Goal: Task Accomplishment & Management: Manage account settings

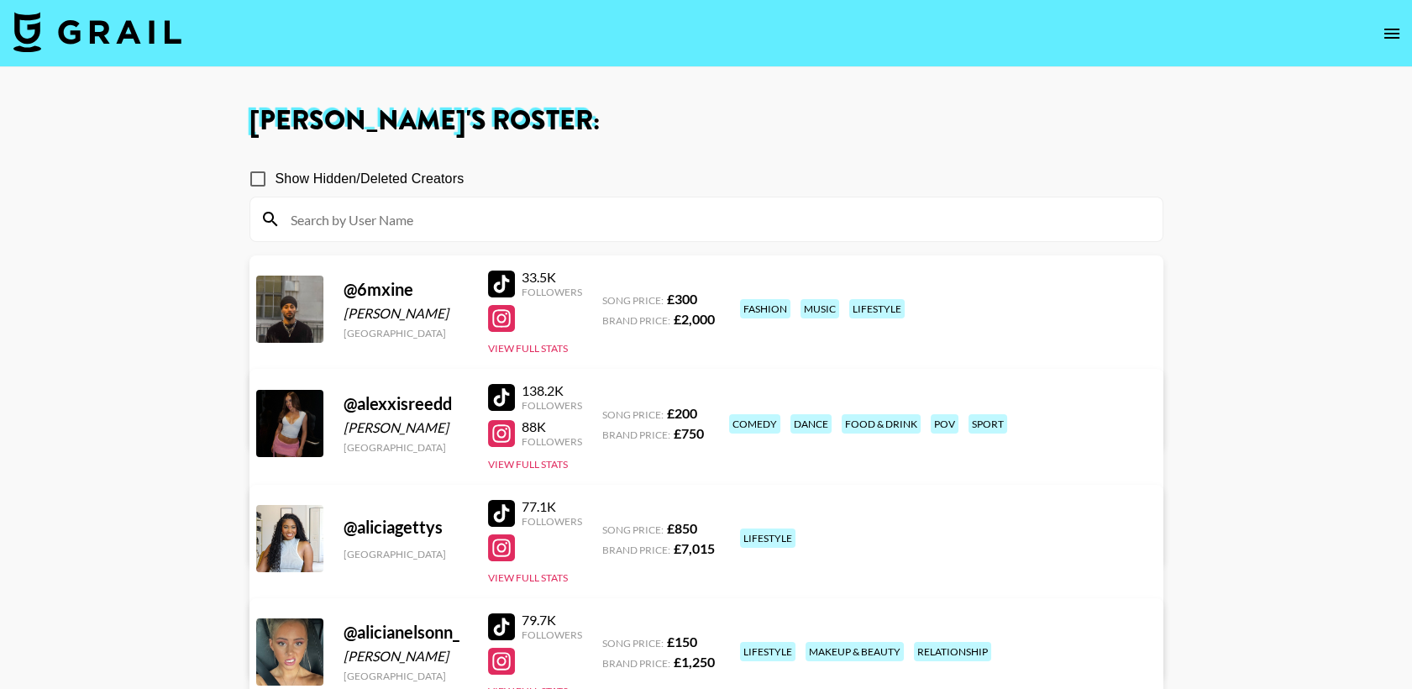
click at [497, 223] on input at bounding box center [717, 219] width 872 height 27
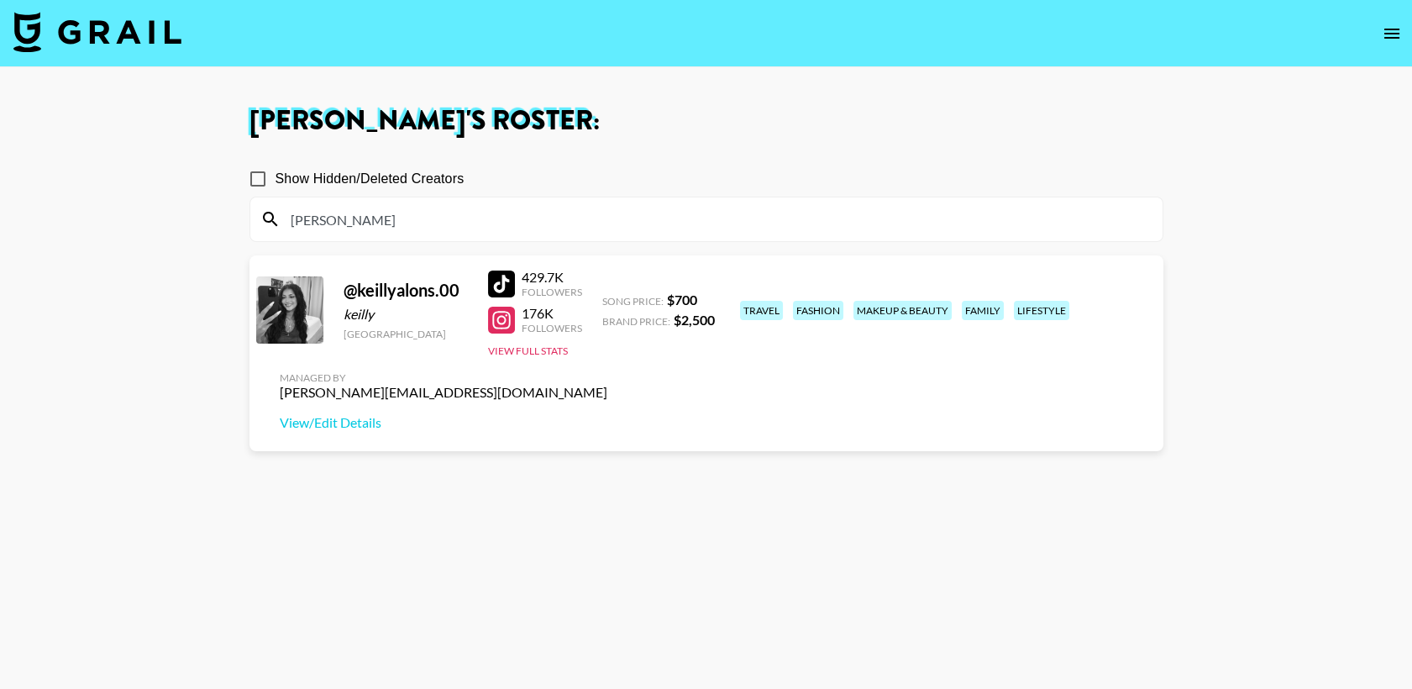
type input "[PERSON_NAME]"
click at [166, 417] on main "[PERSON_NAME] 's Roster: Show Hidden/Deleted Creators [PERSON_NAME] @ keillyalo…" at bounding box center [706, 404] width 1412 height 675
click at [509, 279] on div at bounding box center [501, 283] width 27 height 27
click at [607, 414] on link "View/Edit Details" at bounding box center [444, 422] width 328 height 17
click at [497, 281] on div at bounding box center [501, 283] width 27 height 27
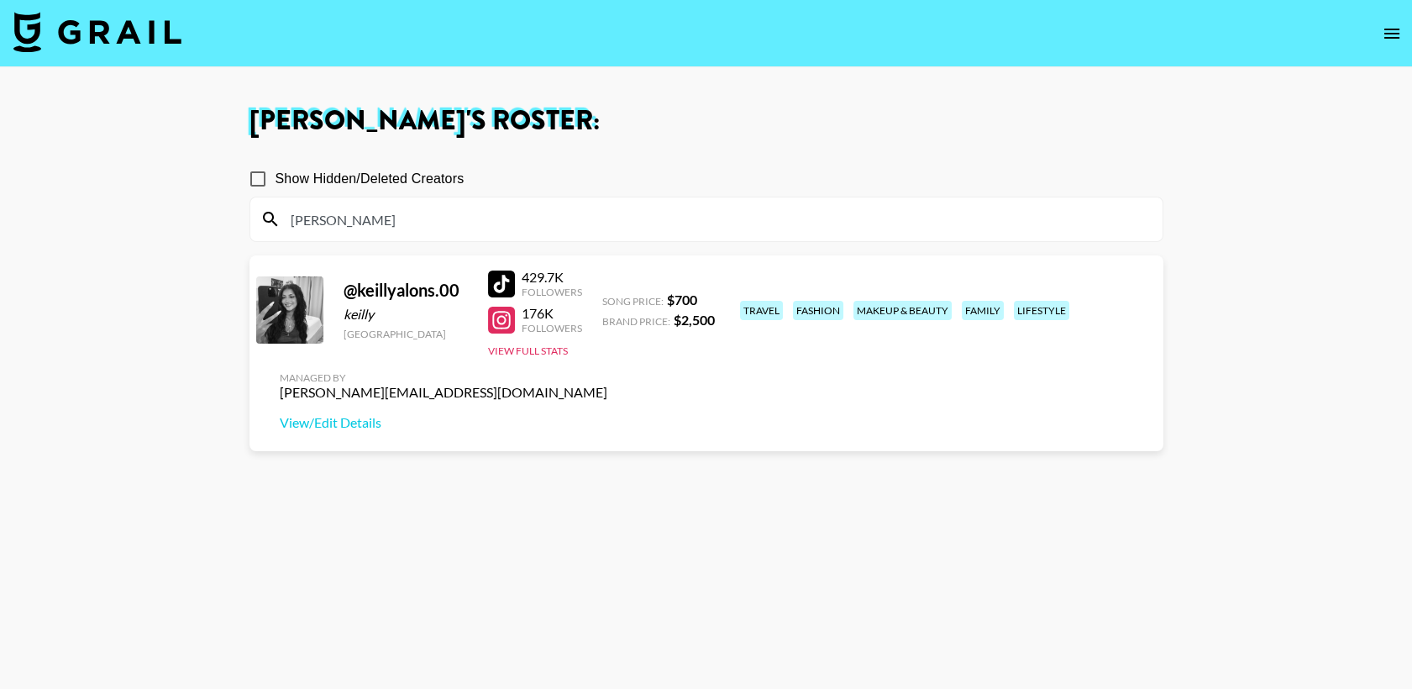
click at [127, 33] on img at bounding box center [97, 32] width 168 height 40
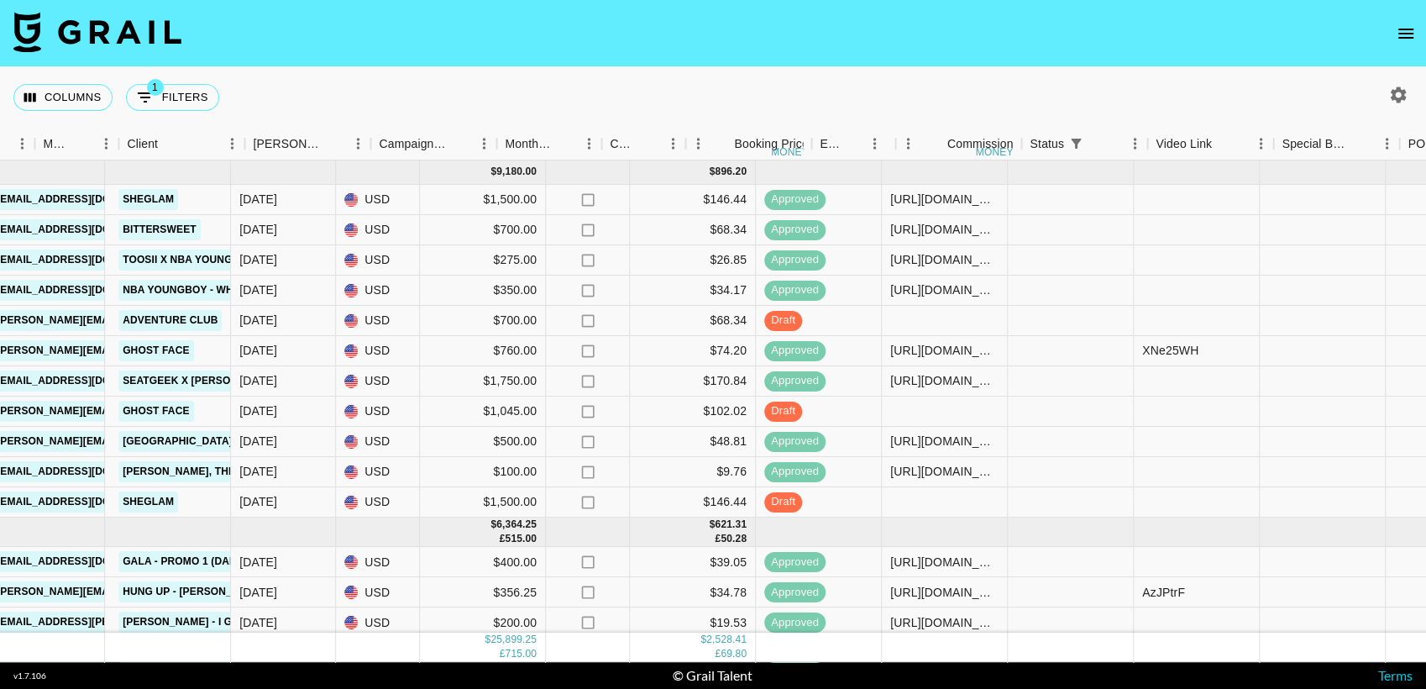
scroll to position [0, 712]
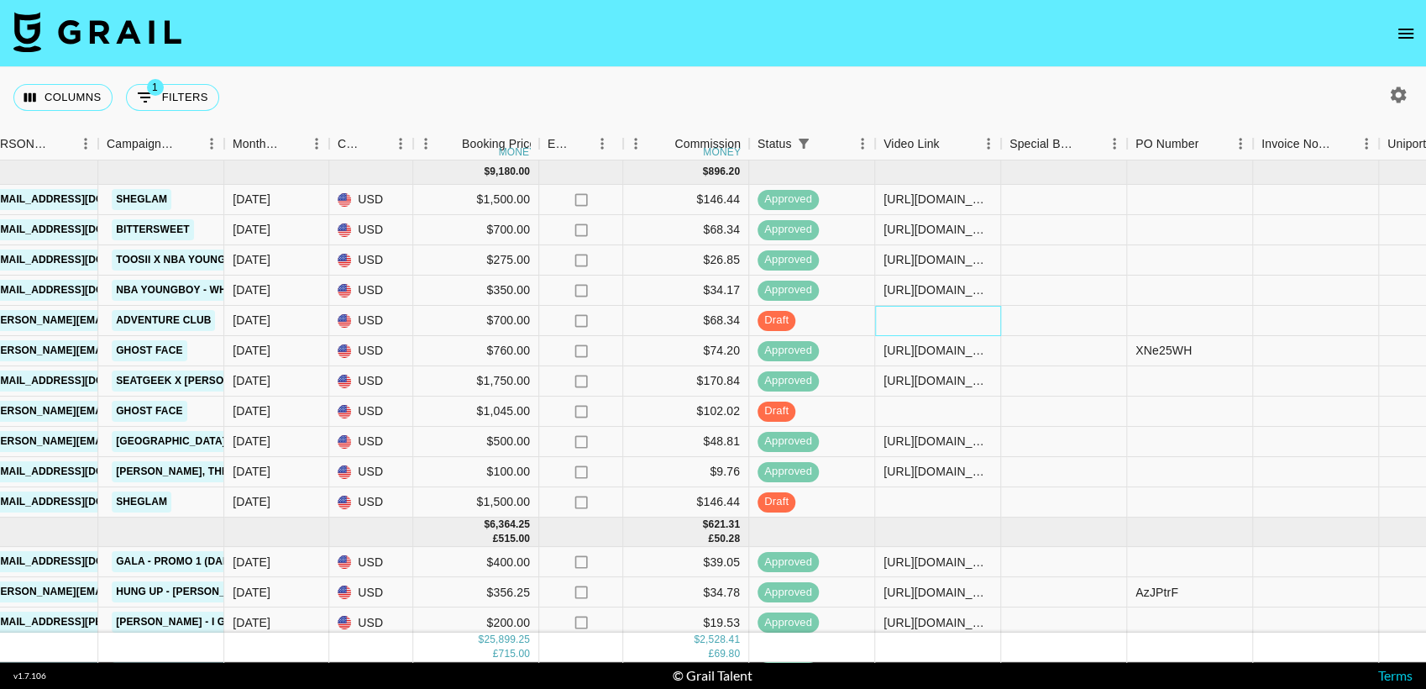
click at [907, 324] on div at bounding box center [938, 321] width 126 height 30
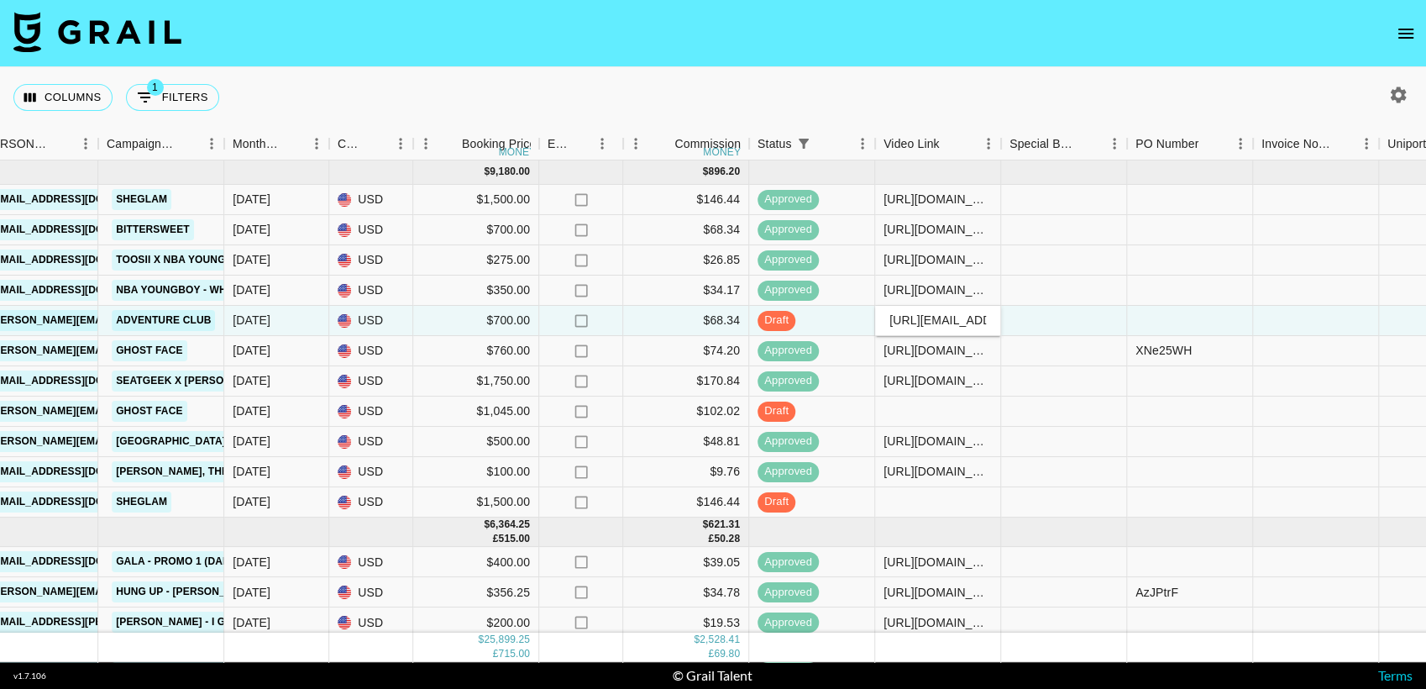
scroll to position [0, 672]
type input "https://www.tiktok.com/@keillyalons.oo/video/7561200737133382942?is_from_webapp…"
click at [866, 89] on div "Columns 1 Filters + Booking" at bounding box center [713, 97] width 1426 height 60
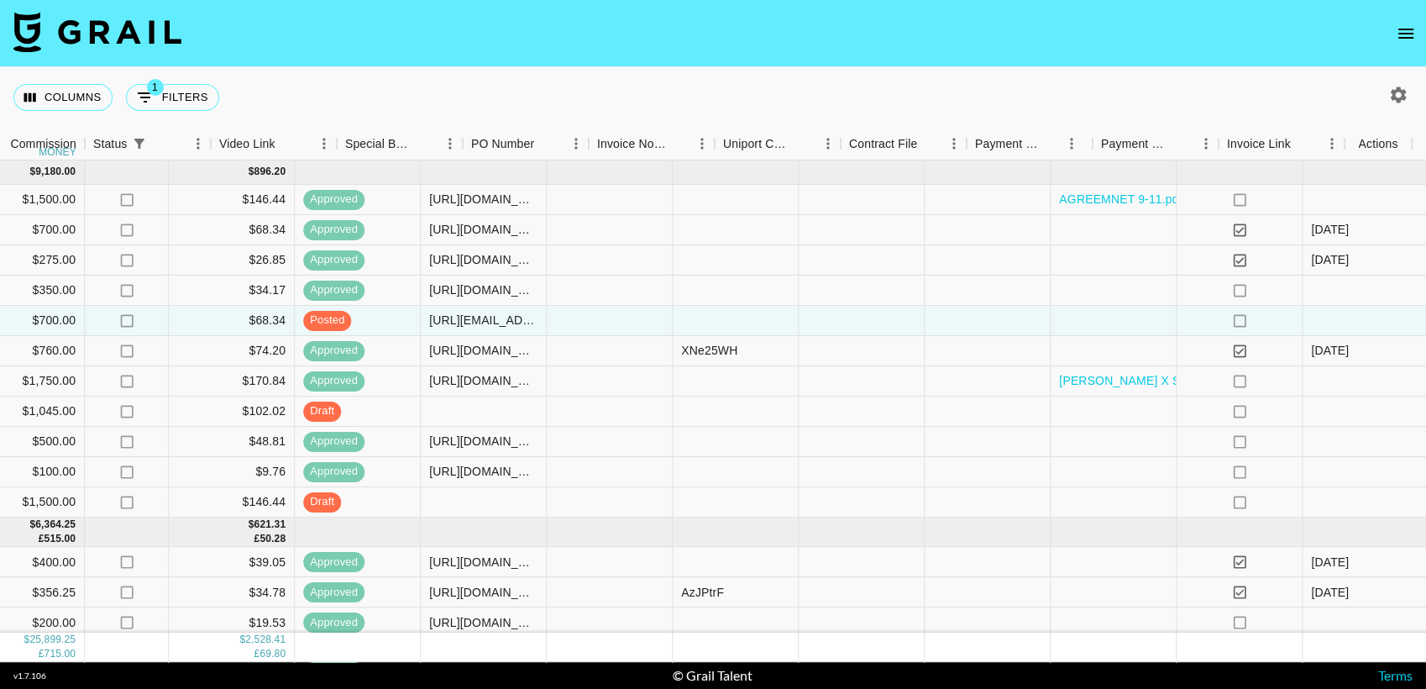
scroll to position [0, 1377]
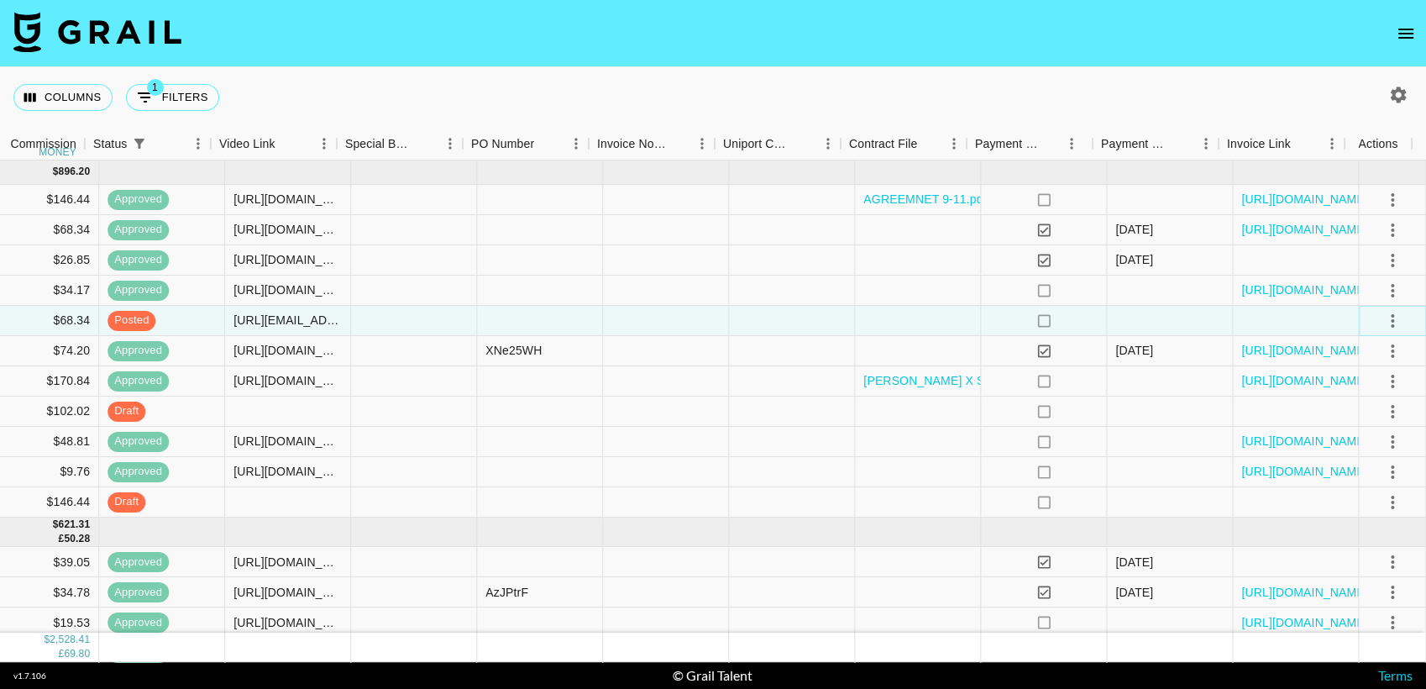
click at [1382, 328] on icon "select merge strategy" at bounding box center [1392, 321] width 20 height 20
click at [1351, 481] on div "Approve" at bounding box center [1356, 477] width 51 height 20
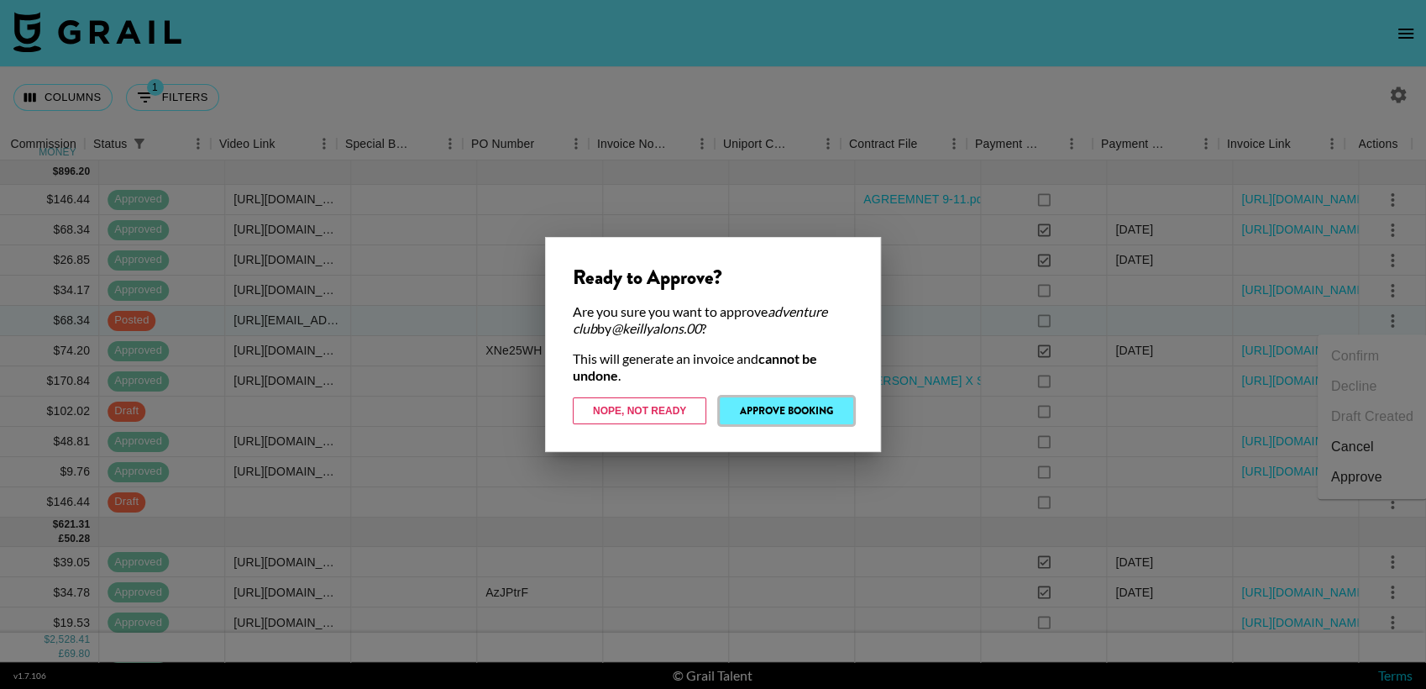
click at [832, 414] on button "Approve Booking" at bounding box center [787, 410] width 134 height 27
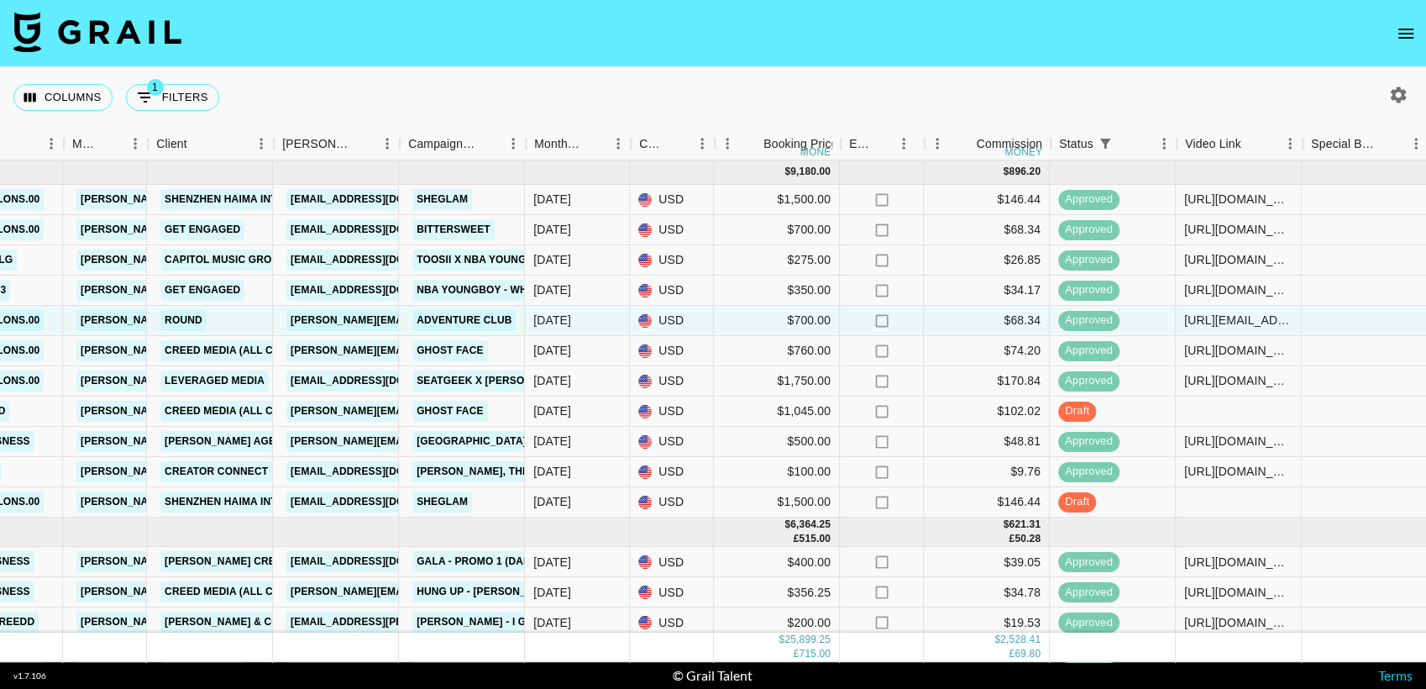
scroll to position [0, 410]
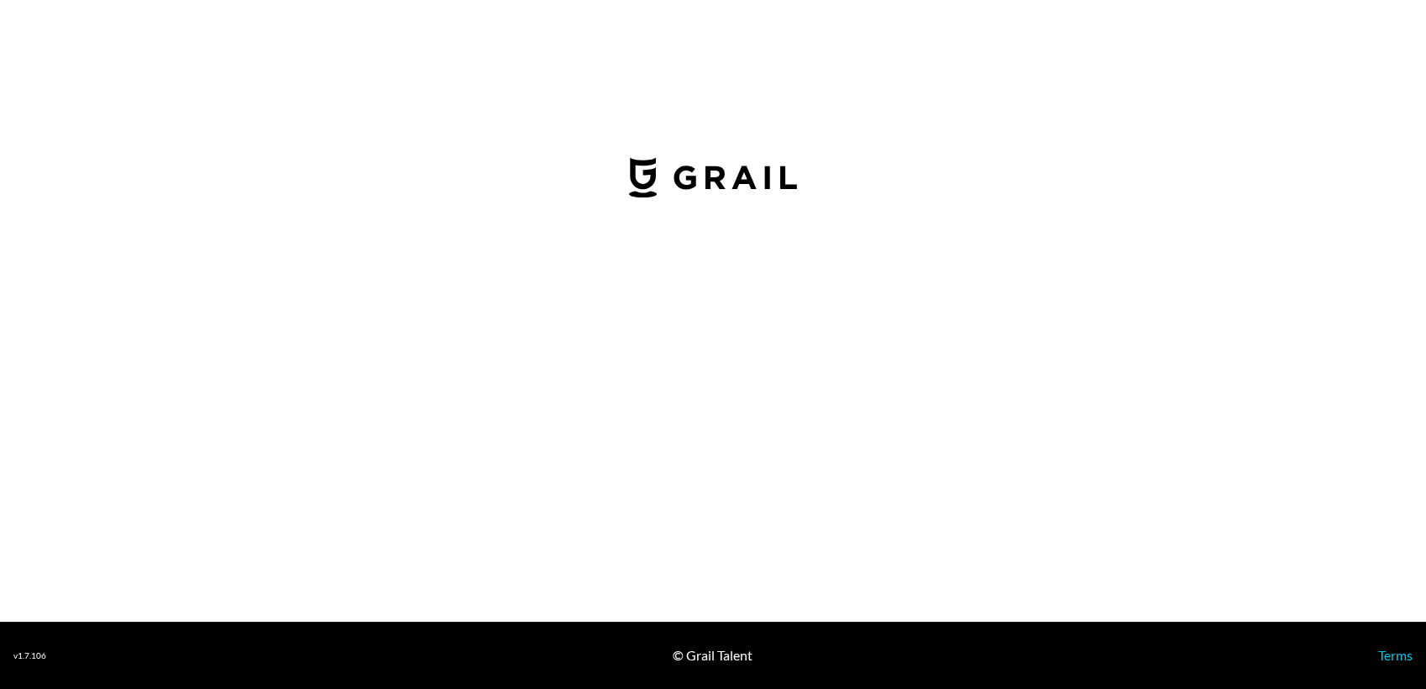
select select "USD"
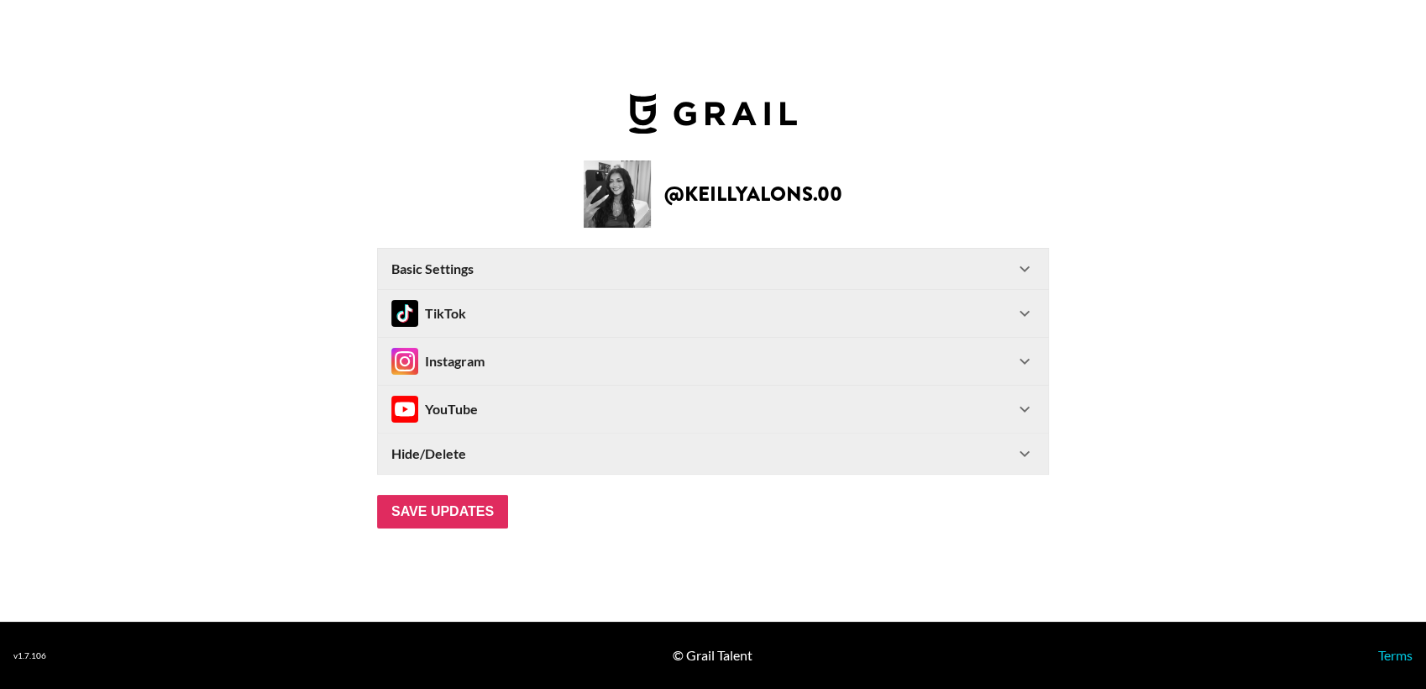
click at [702, 353] on div "Instagram" at bounding box center [702, 361] width 623 height 27
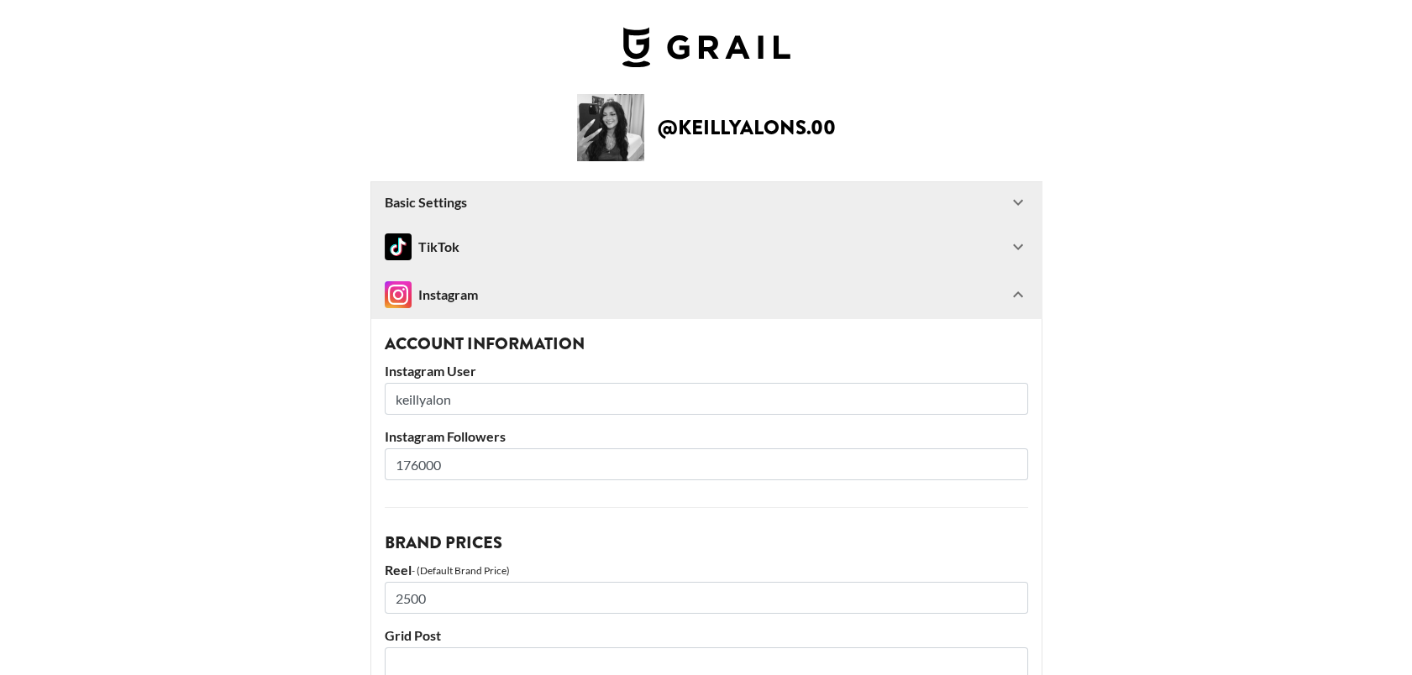
click at [1027, 200] on icon at bounding box center [1018, 202] width 20 height 20
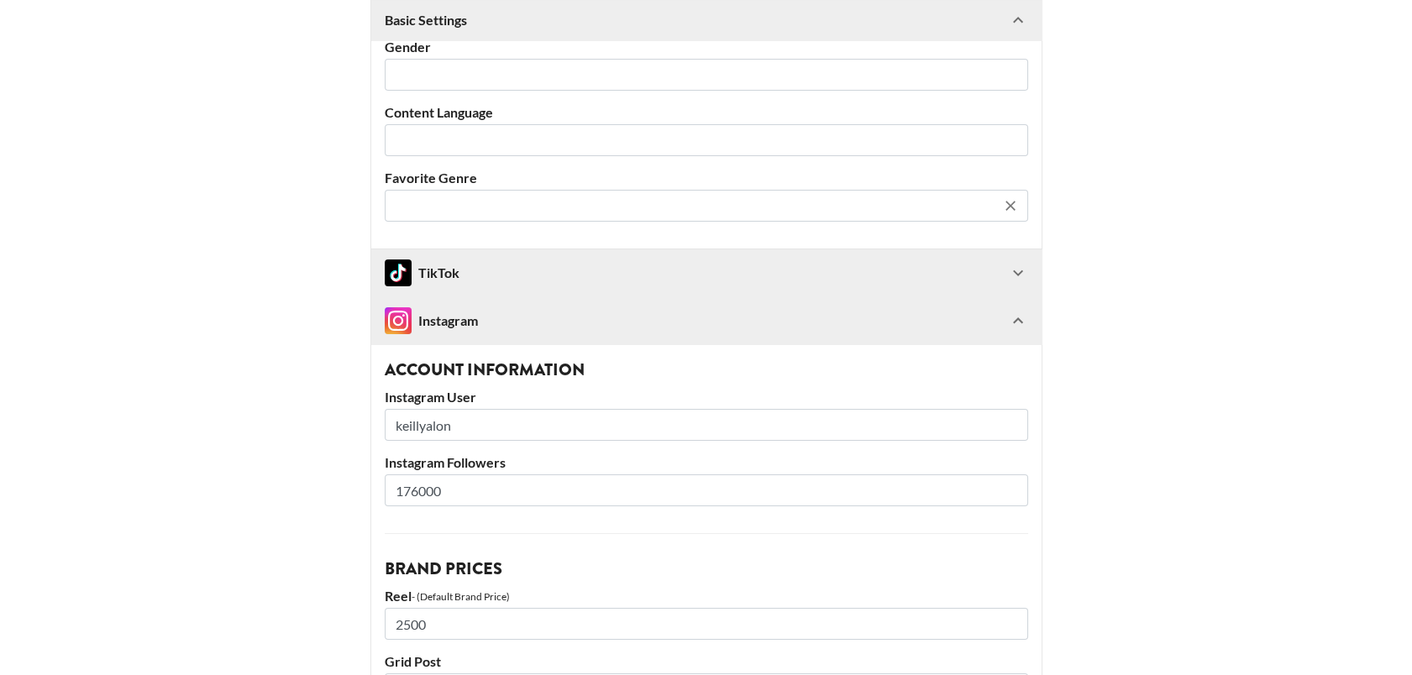
scroll to position [559, 0]
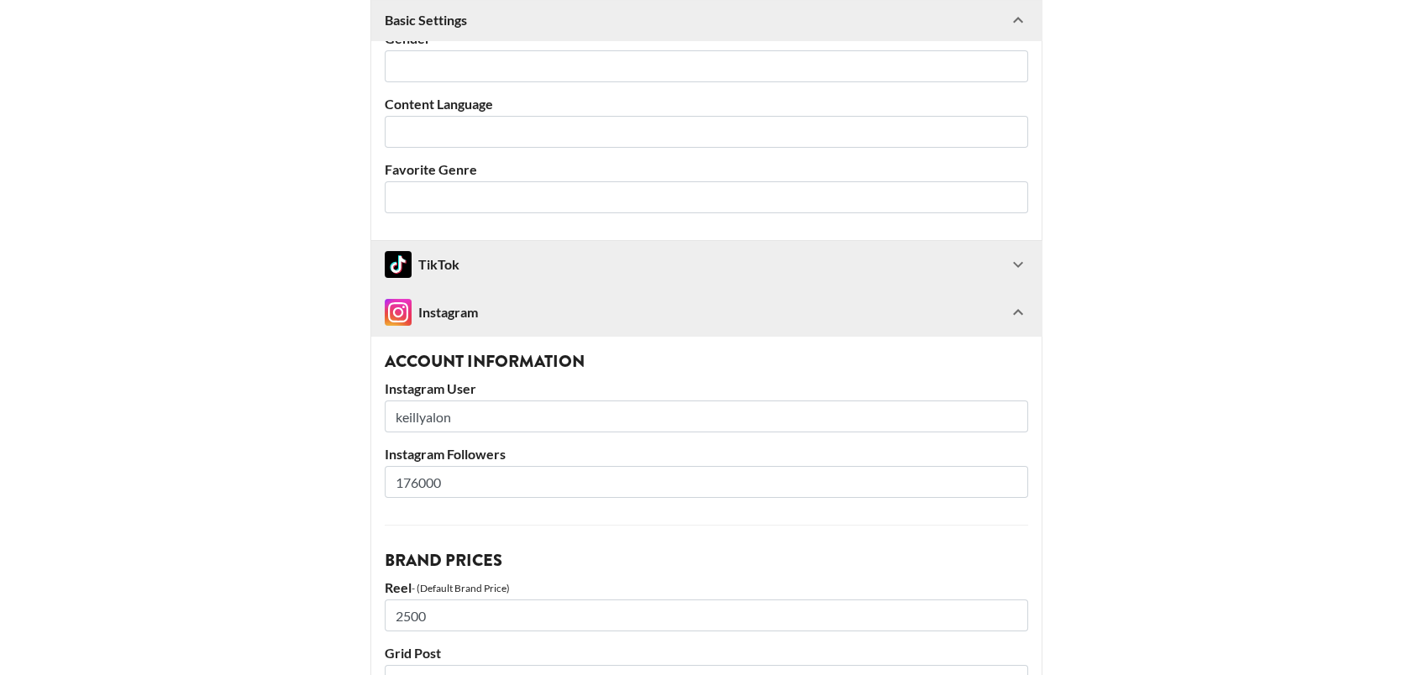
click at [511, 419] on input "keillyalon" at bounding box center [706, 417] width 643 height 32
click at [676, 265] on div "TikTok" at bounding box center [696, 264] width 623 height 27
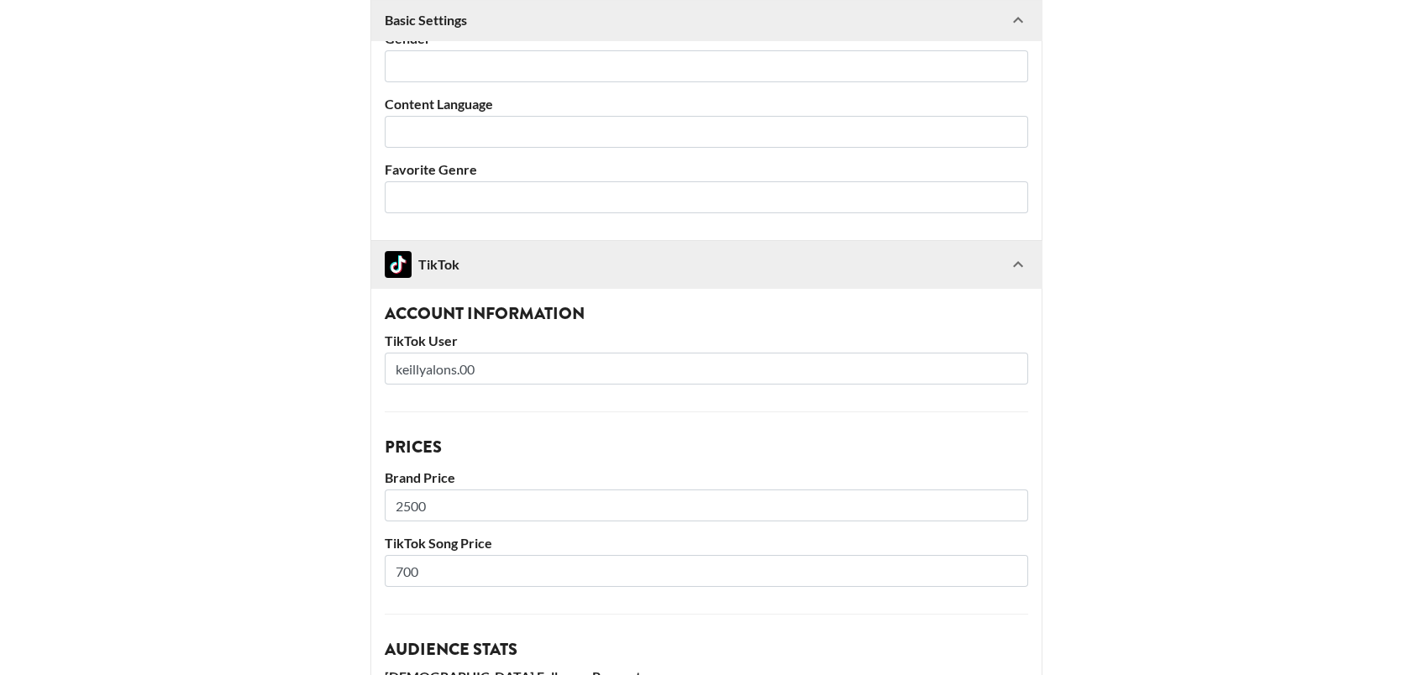
click at [563, 365] on input "keillyalons.00" at bounding box center [706, 369] width 643 height 32
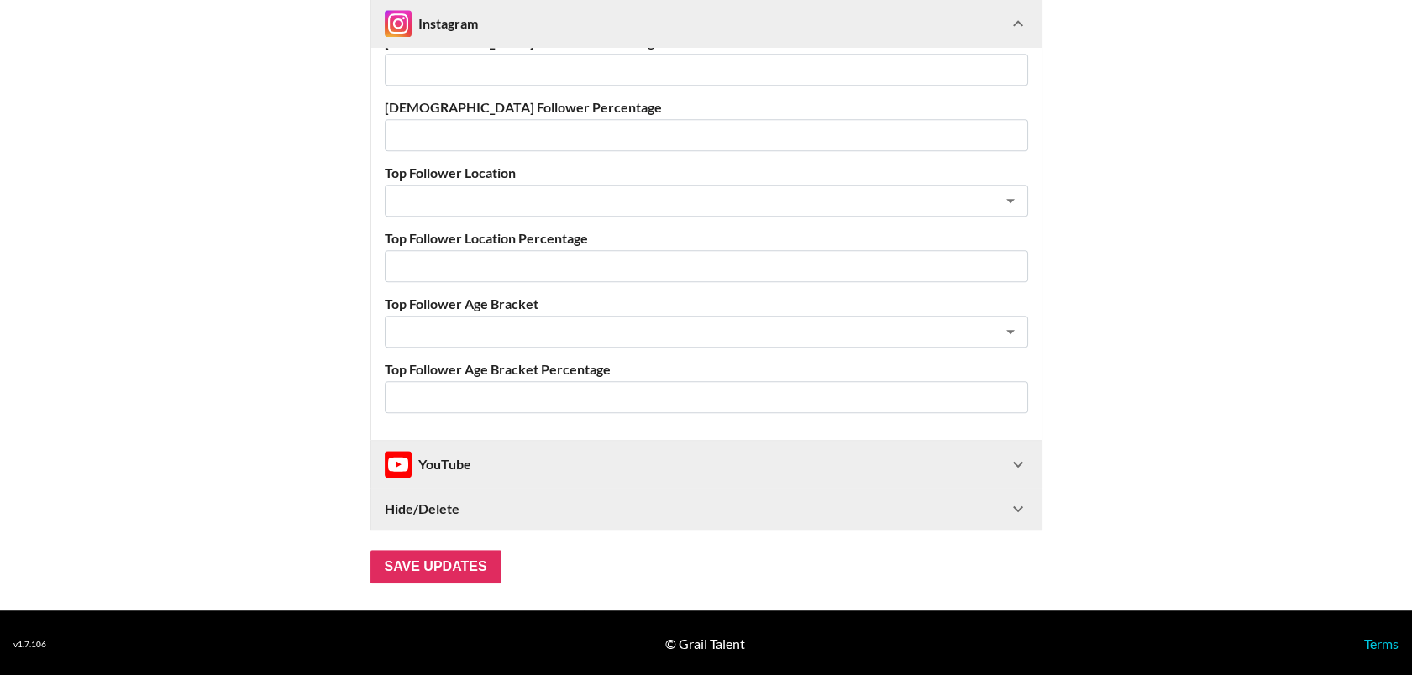
scroll to position [2258, 0]
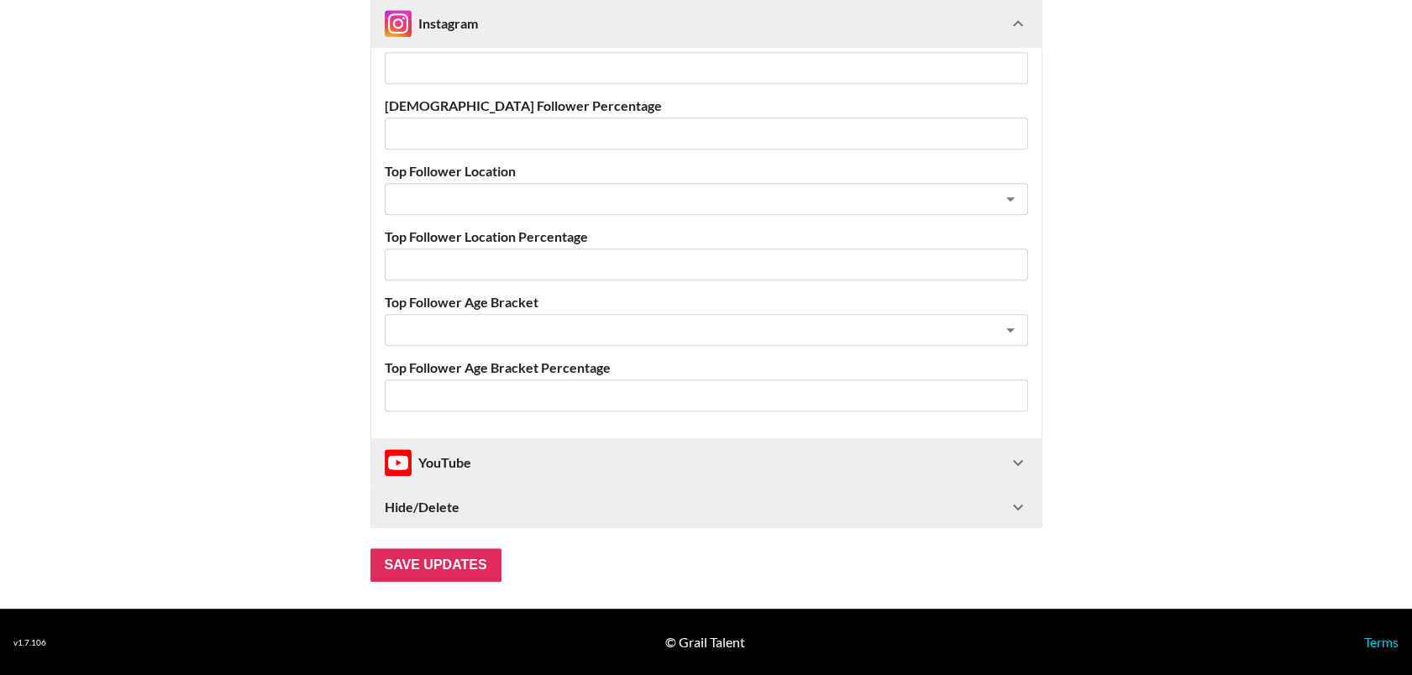
click at [450, 564] on input "Save Updates" at bounding box center [435, 565] width 131 height 34
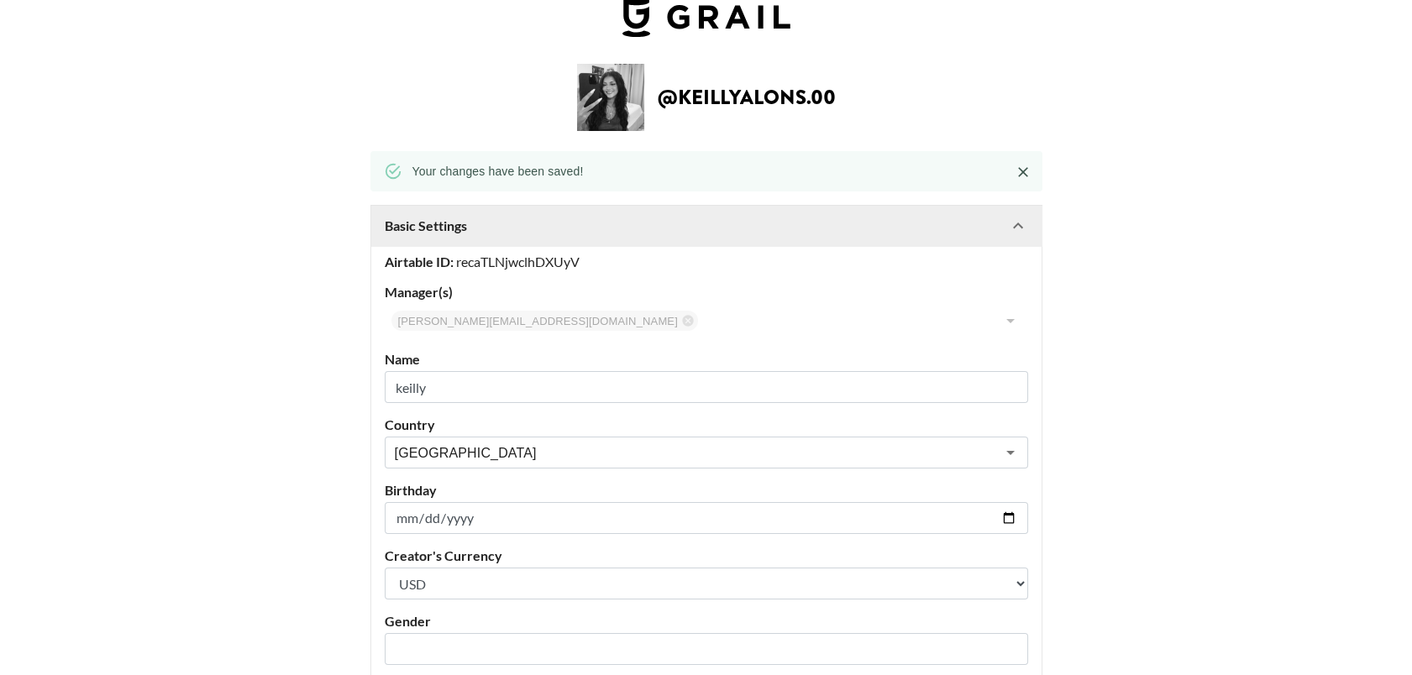
scroll to position [0, 0]
